Goal: Navigation & Orientation: Find specific page/section

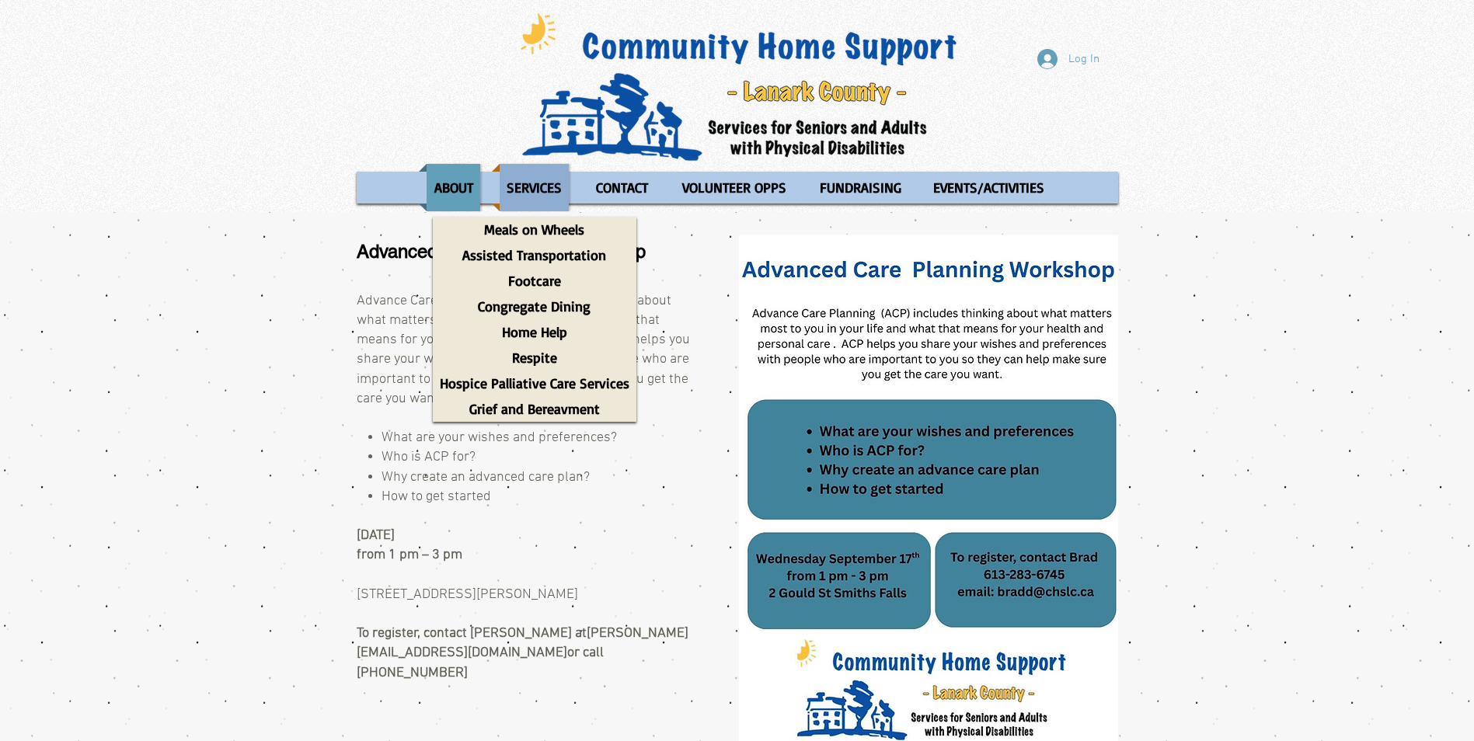
click at [513, 176] on p "SERVICES" at bounding box center [533, 187] width 69 height 47
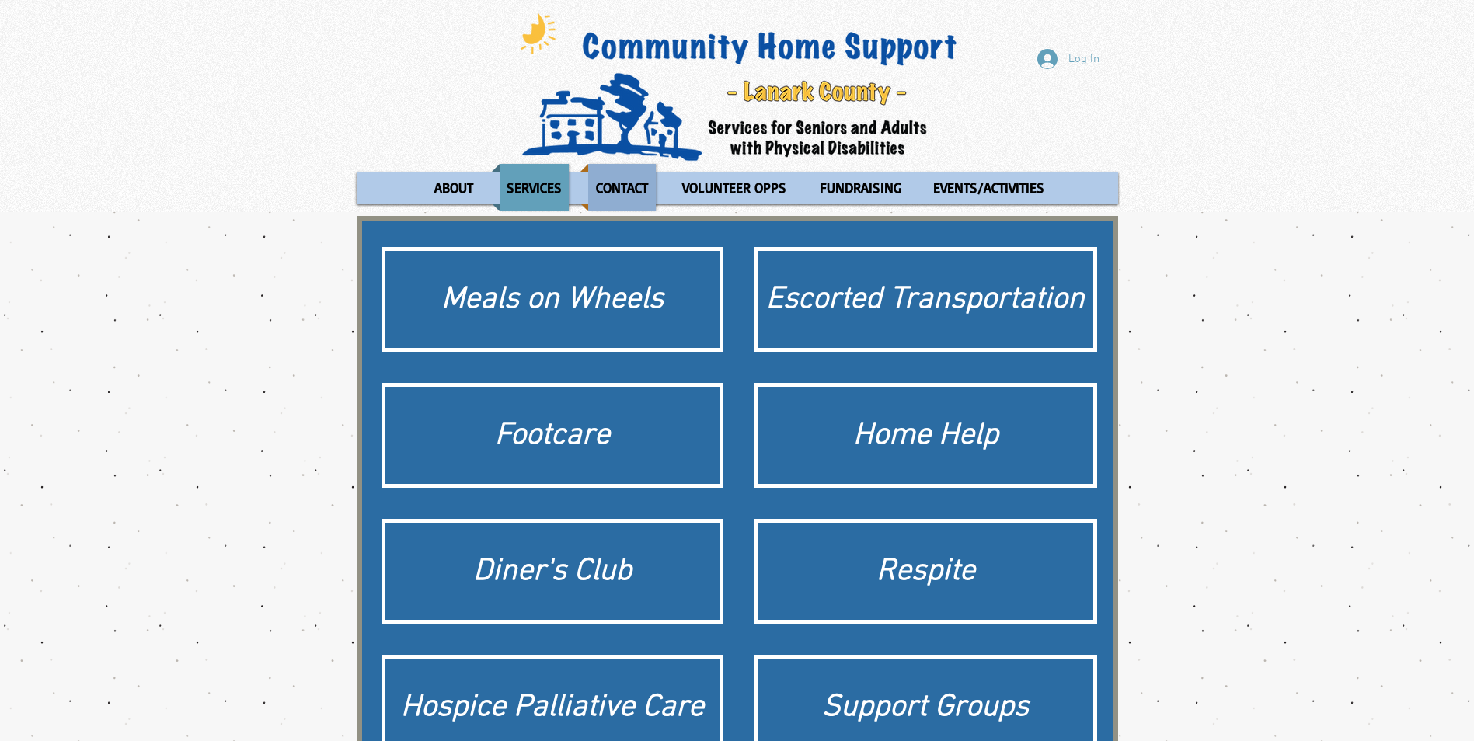
click at [604, 185] on p "CONTACT" at bounding box center [622, 187] width 66 height 47
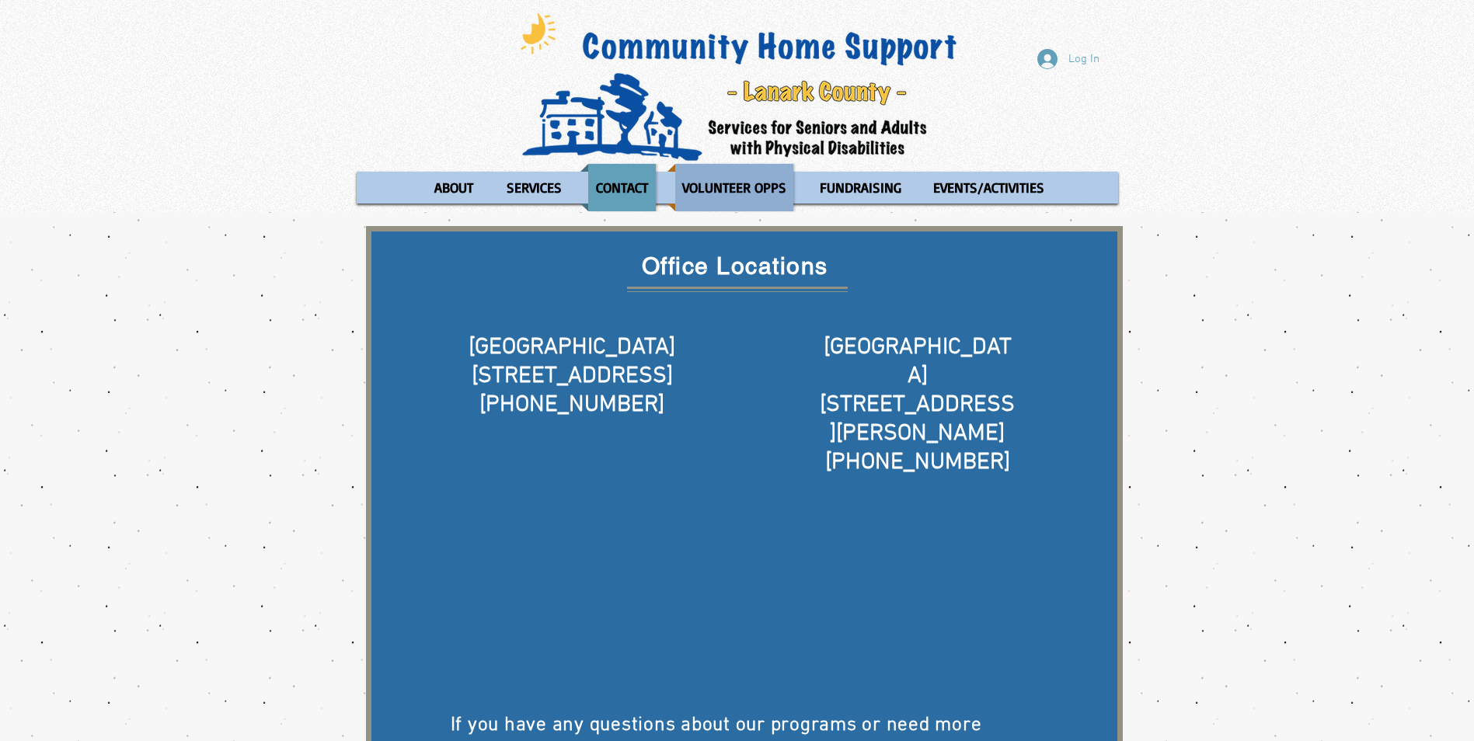
click at [764, 193] on p "VOLUNTEER OPPS" at bounding box center [734, 187] width 118 height 47
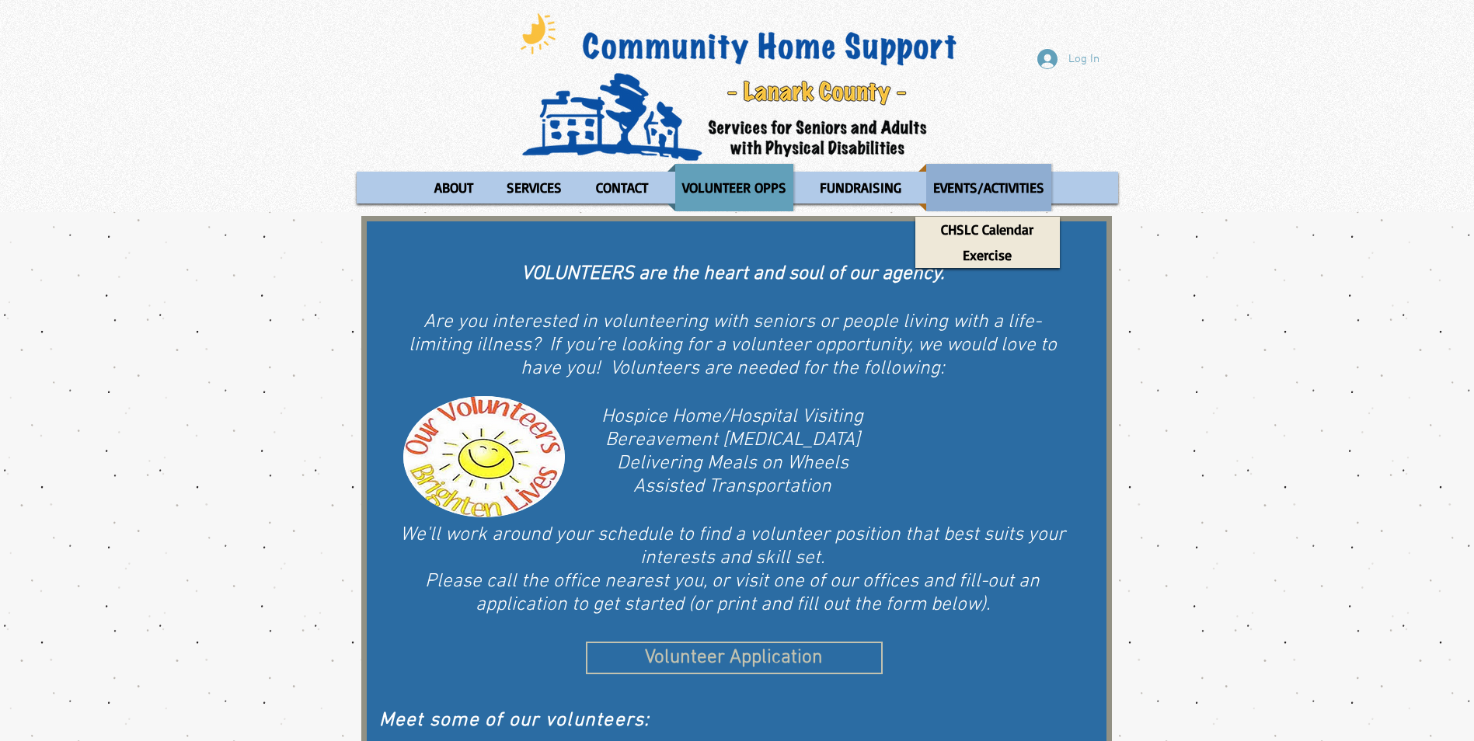
click at [974, 193] on p "EVENTS/ACTIVITIES" at bounding box center [988, 187] width 125 height 47
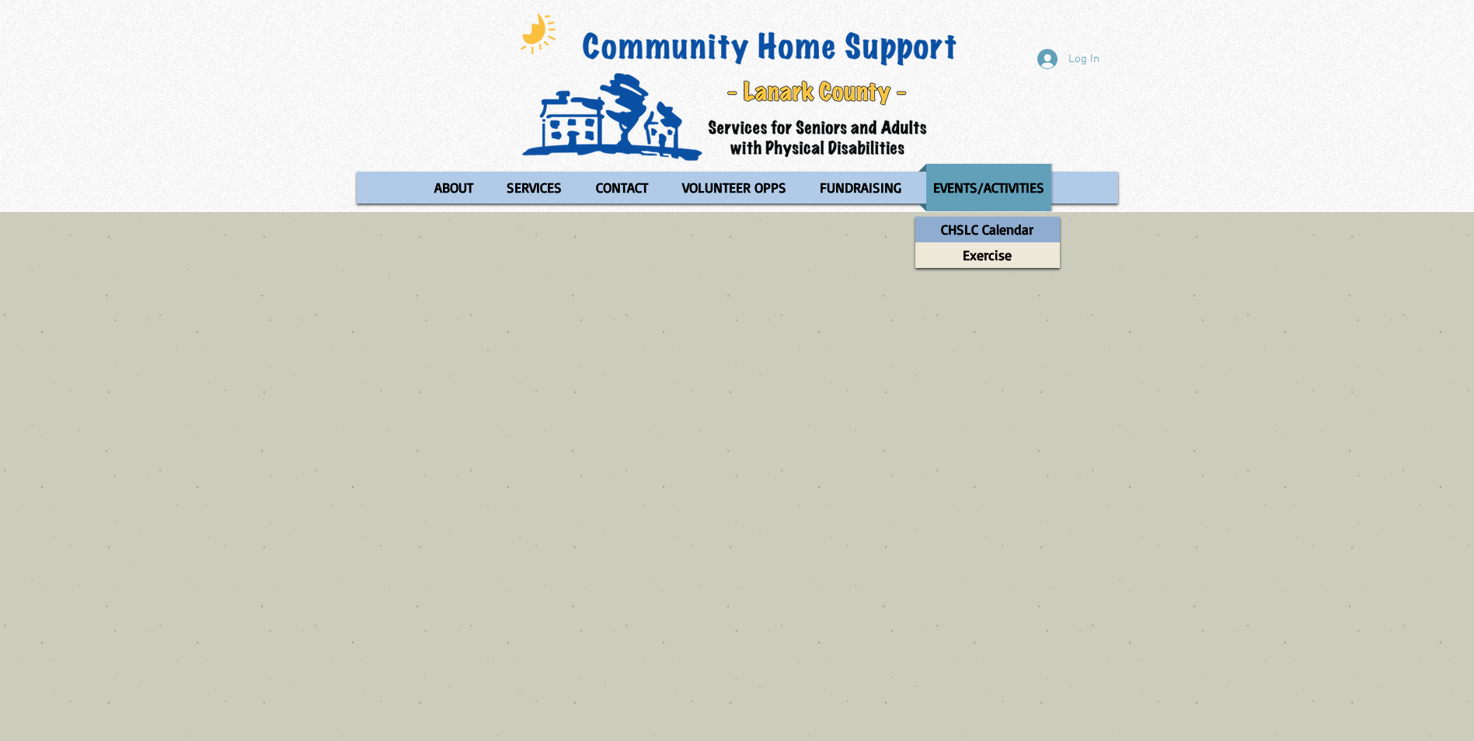
click at [981, 226] on p "CHSLC Calendar" at bounding box center [987, 230] width 106 height 26
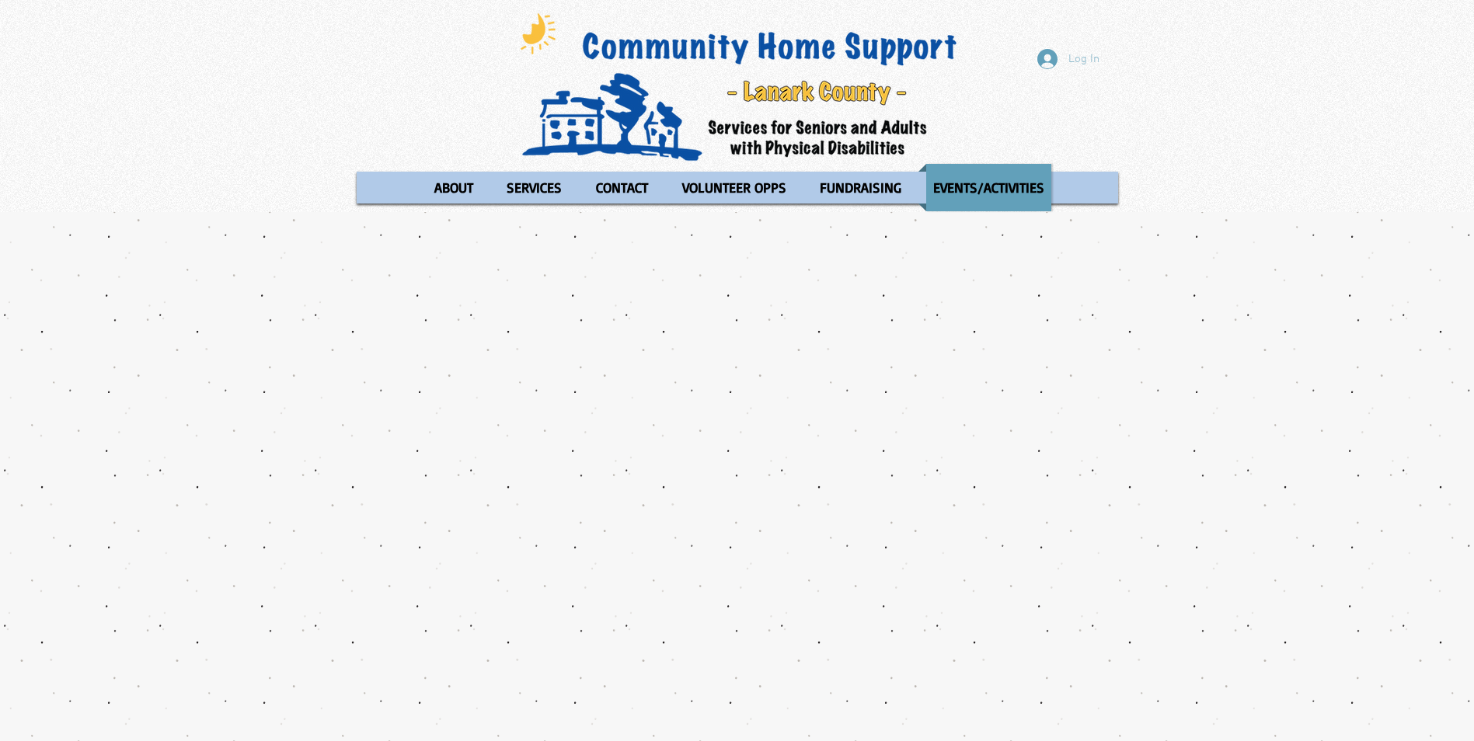
click at [1071, 60] on span "Log In" at bounding box center [1084, 59] width 42 height 16
